Goal: Task Accomplishment & Management: Manage account settings

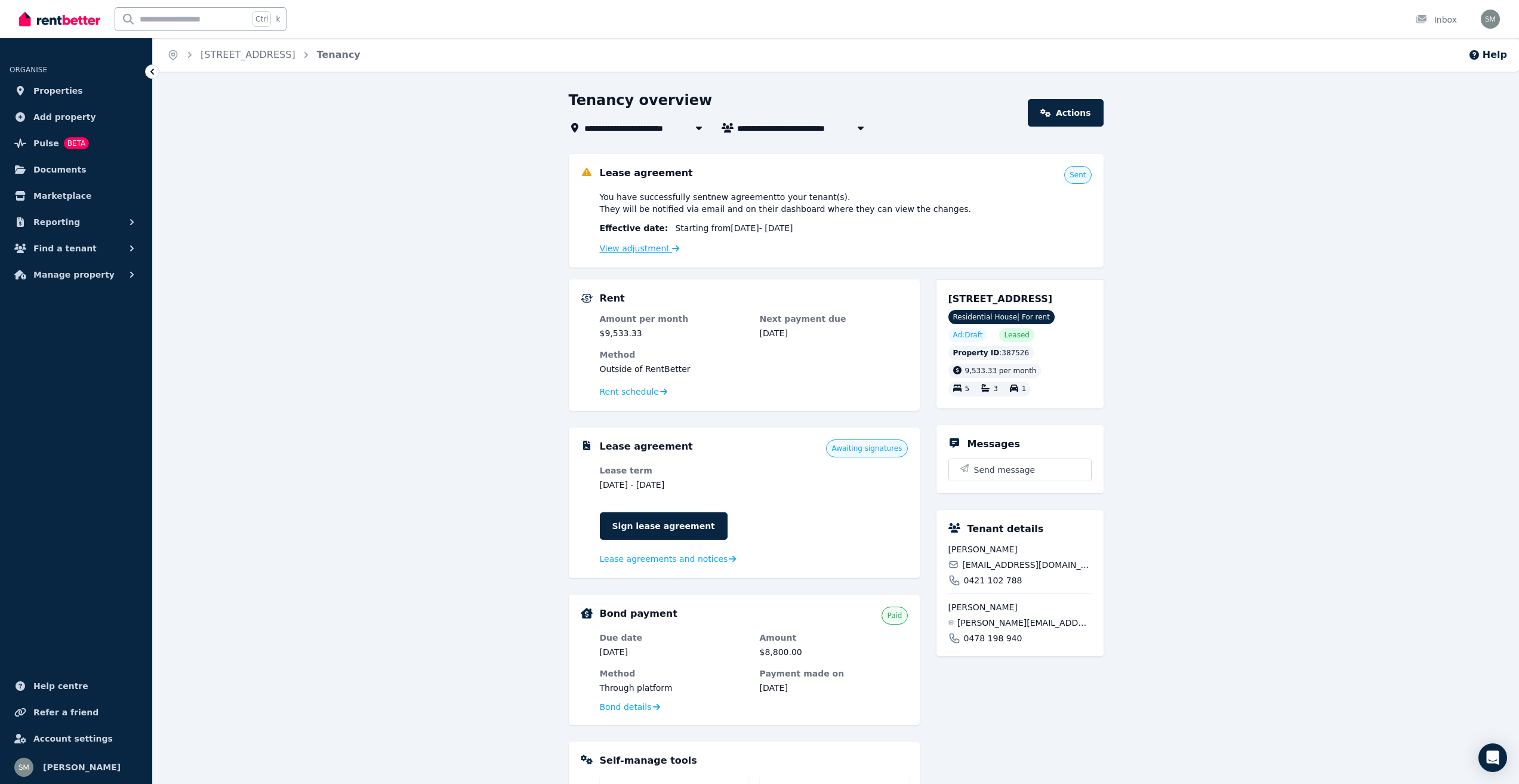
click at [652, 251] on link "View adjustment" at bounding box center [639, 248] width 80 height 9
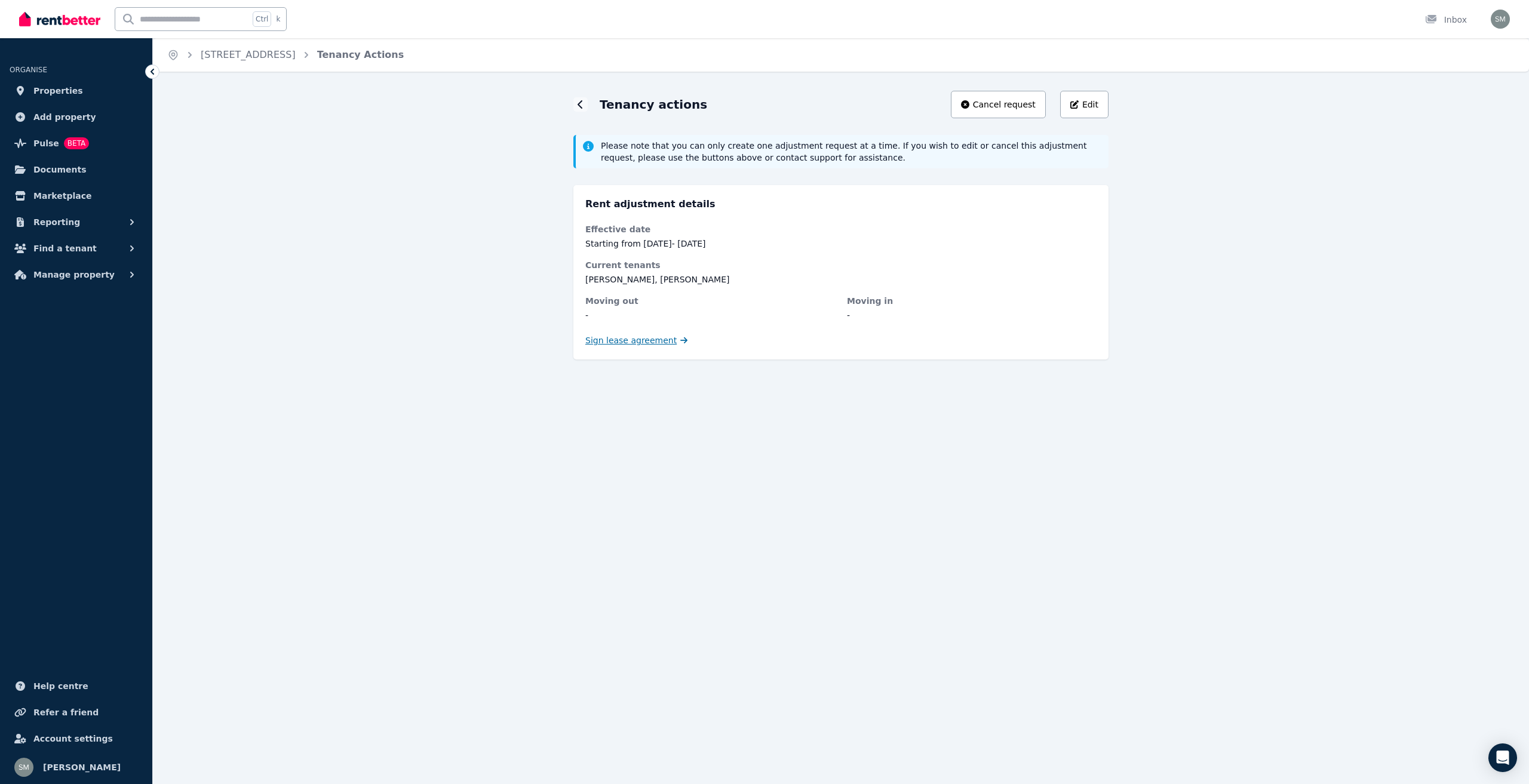
click at [663, 342] on span "Sign lease agreement" at bounding box center [630, 340] width 91 height 12
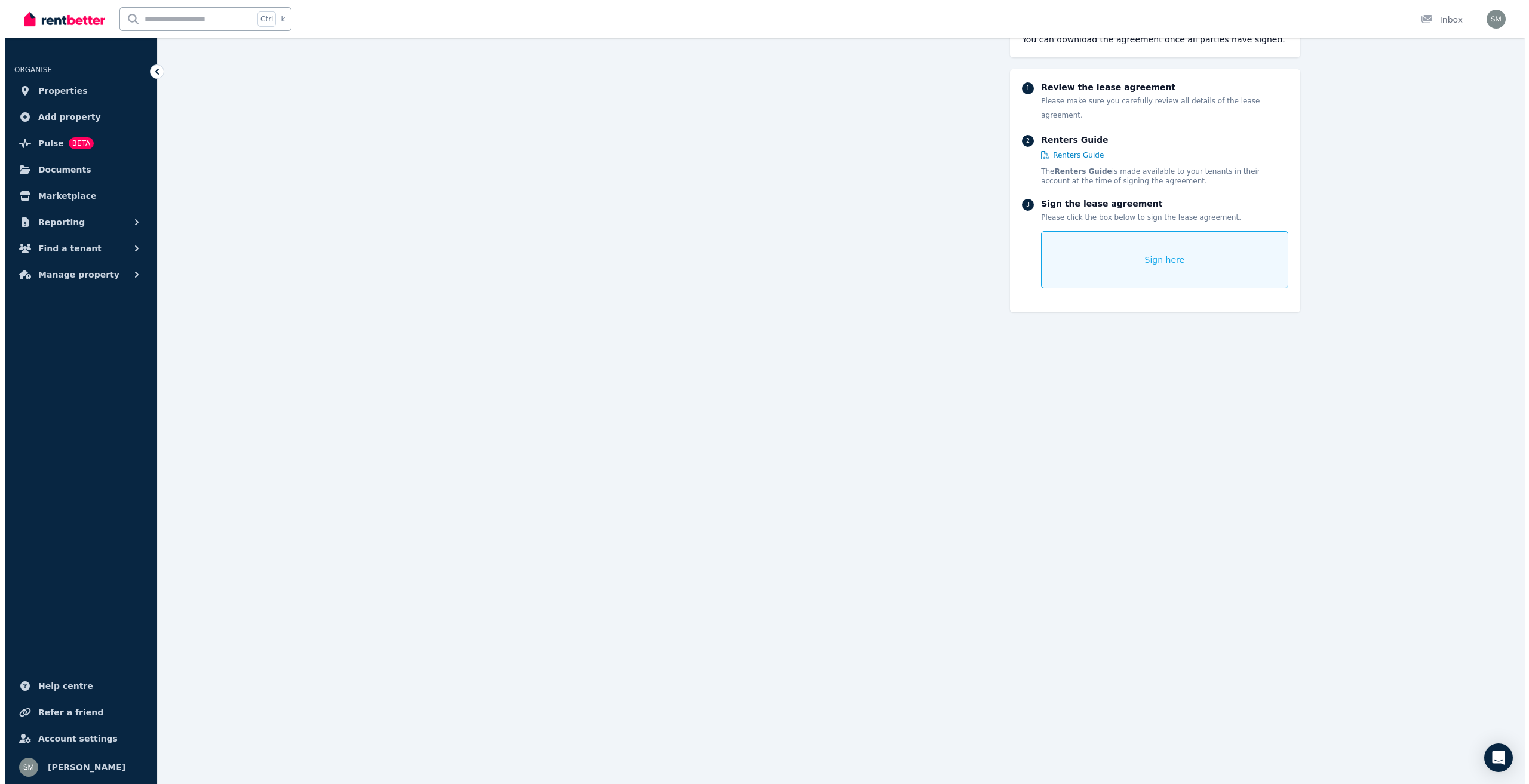
scroll to position [1015, 0]
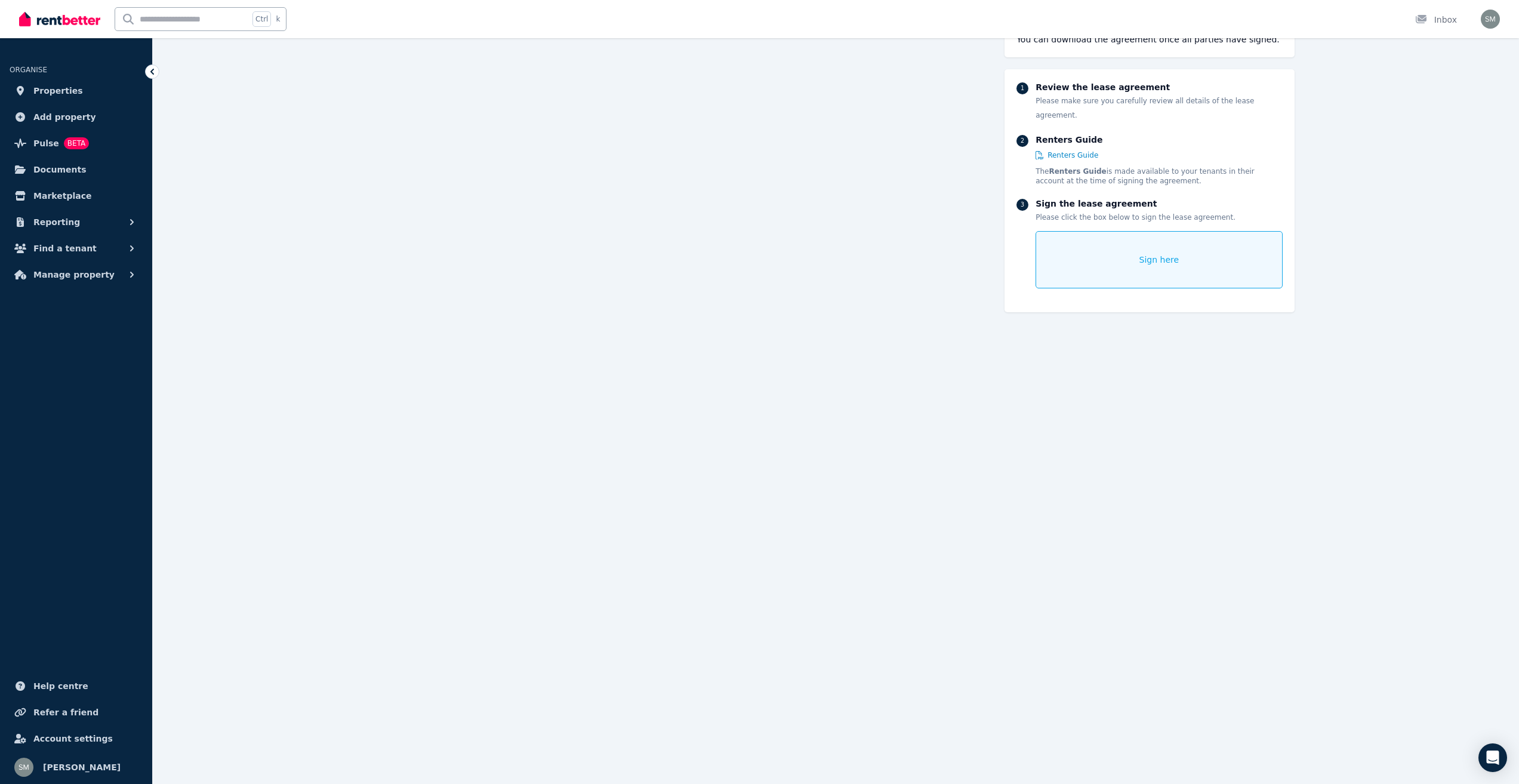
click at [1163, 253] on div "Sign here" at bounding box center [1158, 259] width 246 height 57
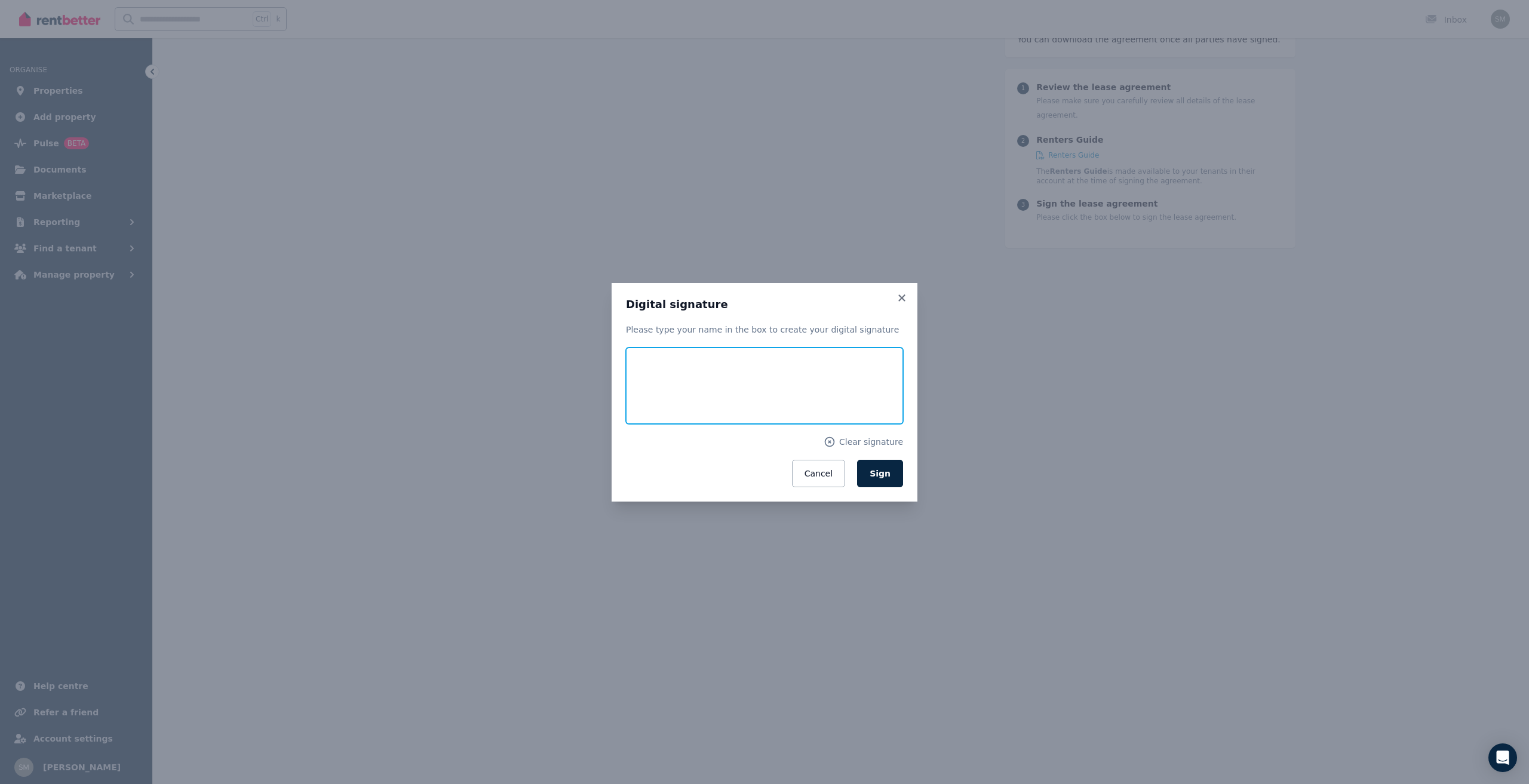
click at [825, 385] on input "text" at bounding box center [764, 385] width 277 height 76
type input "**********"
click at [894, 478] on button "Sign" at bounding box center [880, 473] width 46 height 27
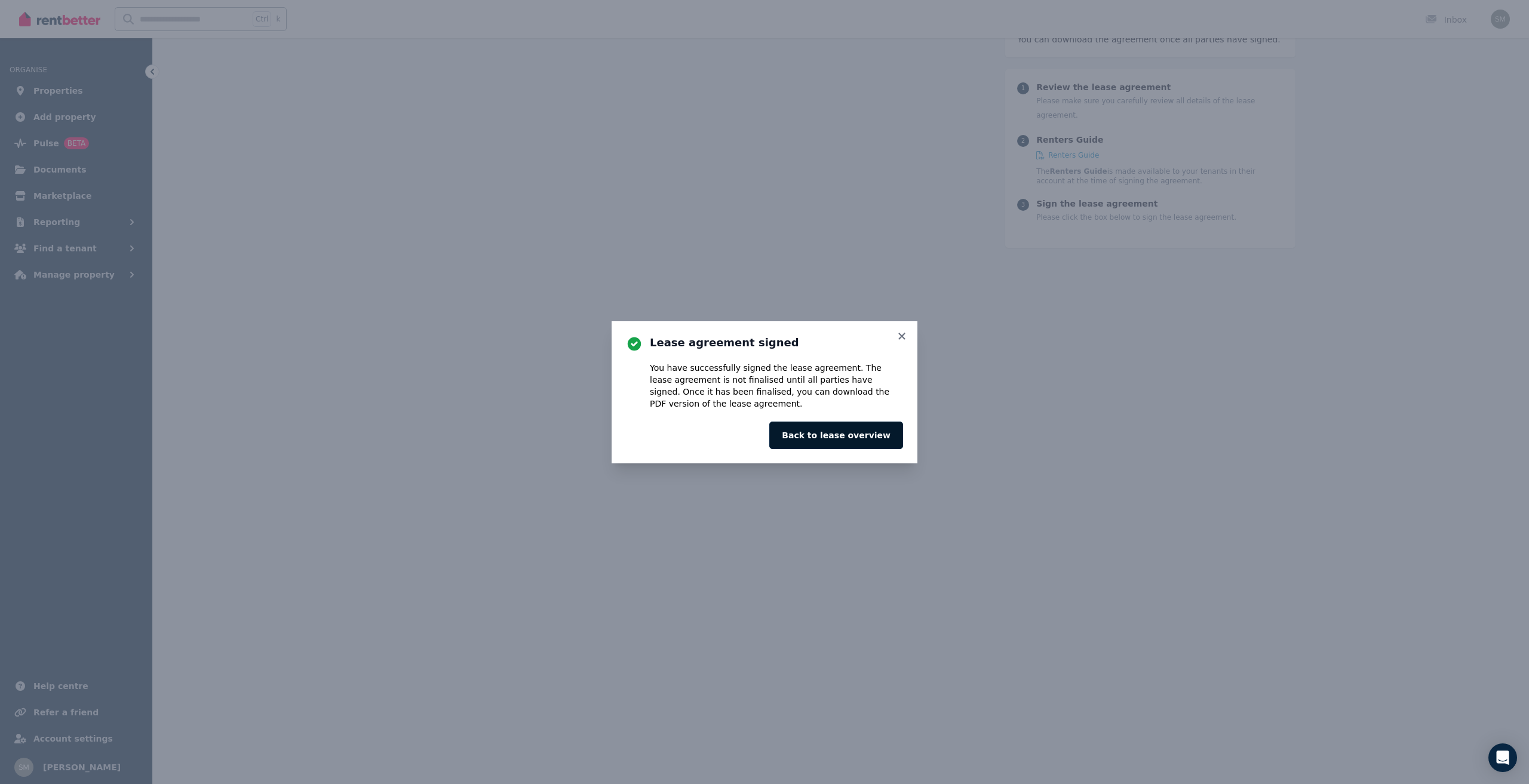
click at [866, 440] on button "Back to lease overview" at bounding box center [836, 435] width 134 height 27
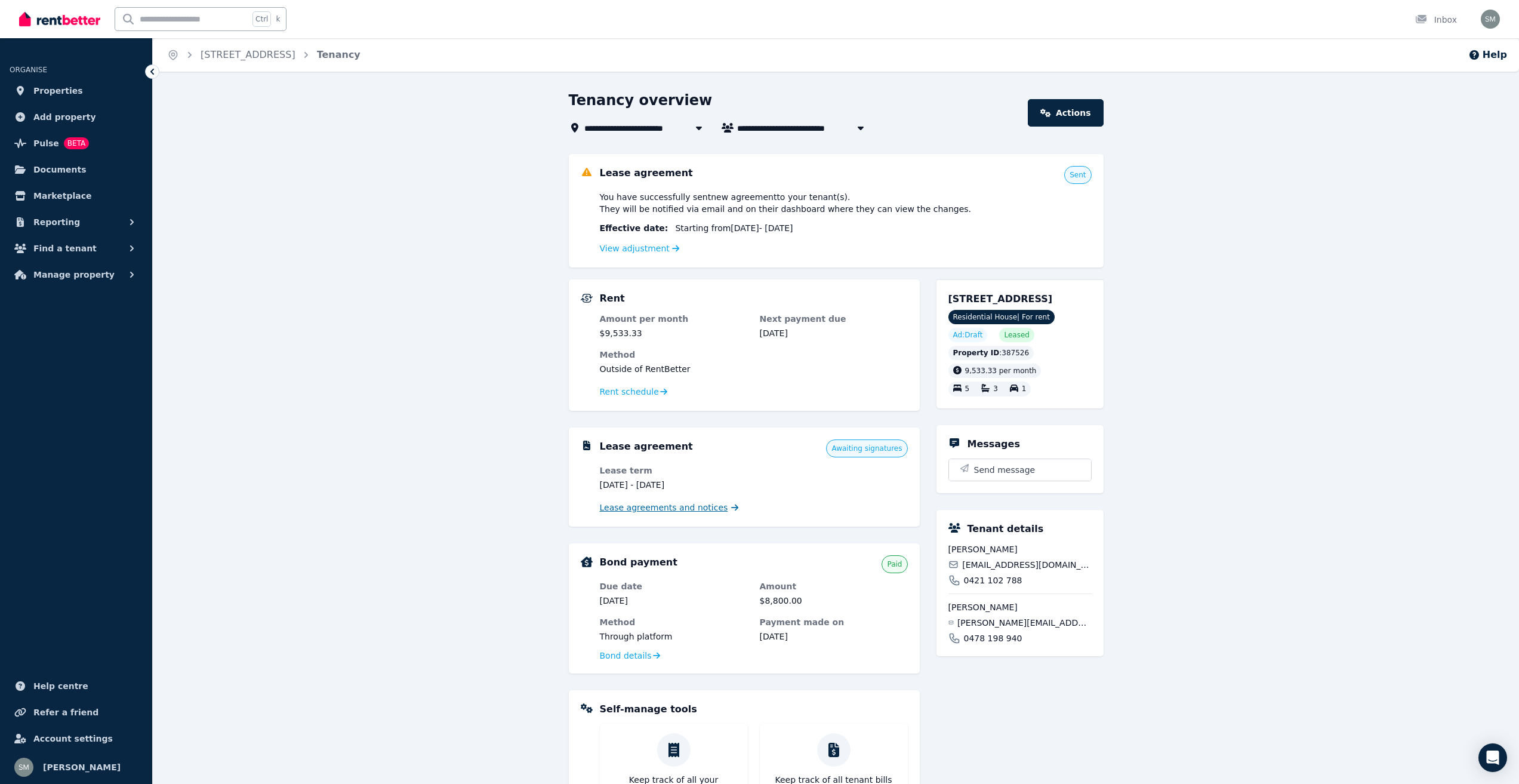
click at [674, 507] on span "Lease agreements and notices" at bounding box center [664, 507] width 128 height 12
